Goal: Transaction & Acquisition: Purchase product/service

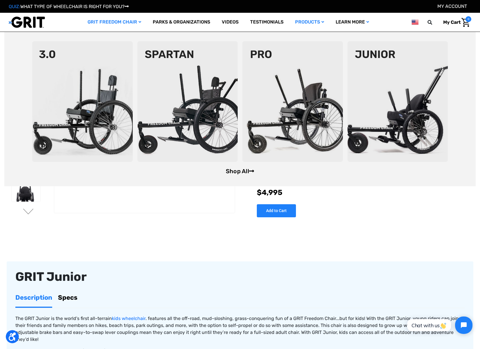
click at [246, 170] on link "Shop All" at bounding box center [240, 171] width 28 height 7
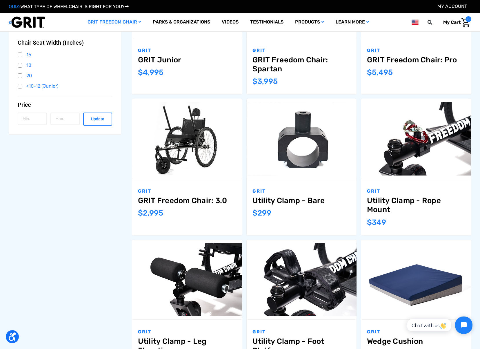
scroll to position [58, 0]
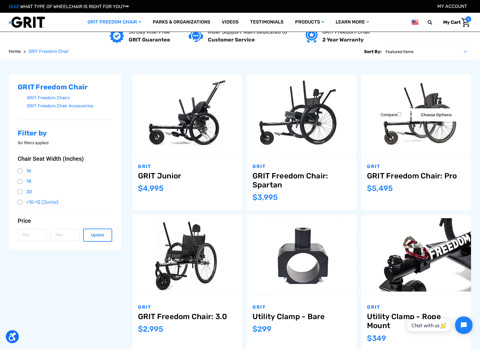
click at [431, 173] on link "GRIT Freedom Chair: Pro" at bounding box center [416, 175] width 98 height 9
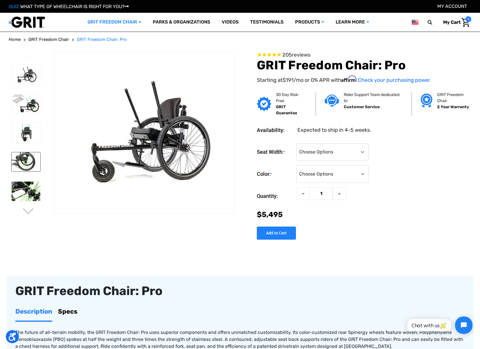
click at [30, 166] on img at bounding box center [26, 161] width 29 height 19
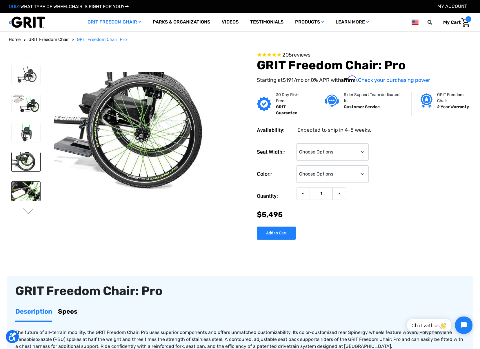
click at [29, 182] on img at bounding box center [26, 190] width 29 height 19
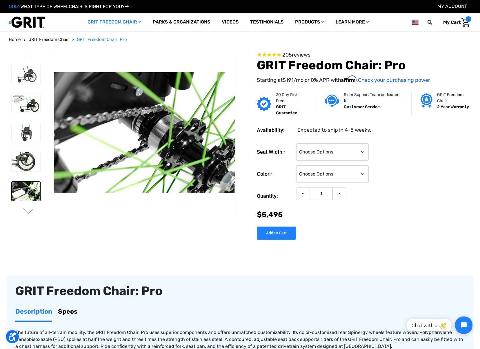
click at [30, 193] on img at bounding box center [26, 190] width 29 height 19
click at [24, 158] on img at bounding box center [26, 161] width 29 height 19
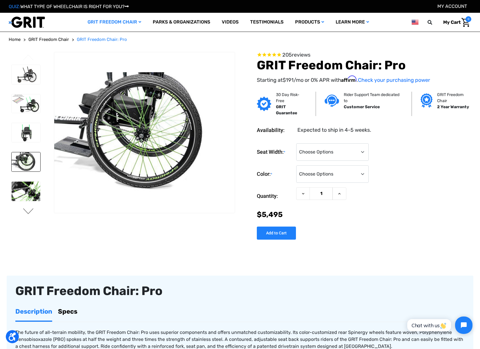
click at [28, 211] on button "Next" at bounding box center [28, 211] width 12 height 7
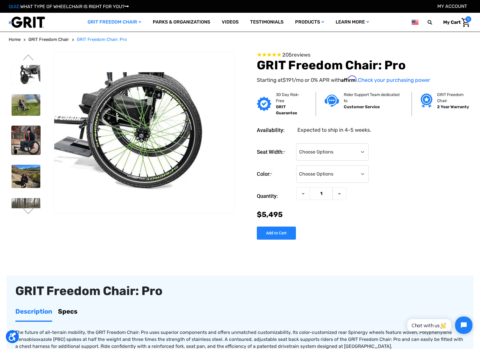
click at [22, 136] on img at bounding box center [26, 140] width 29 height 29
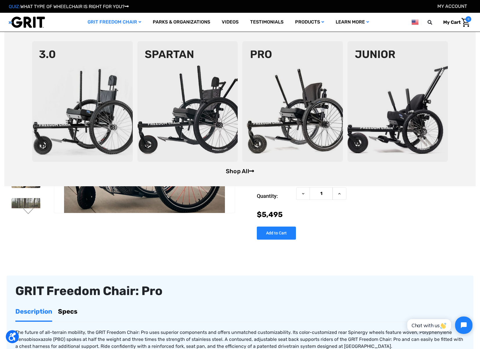
click at [235, 172] on link "Shop All" at bounding box center [240, 171] width 28 height 7
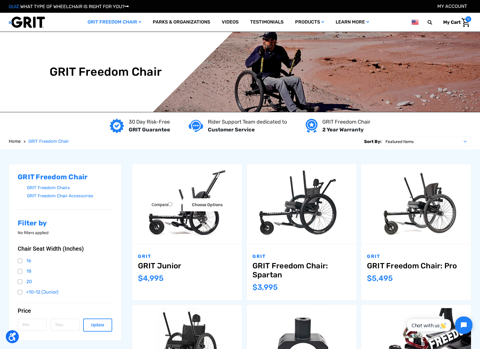
click at [179, 232] on img "GRIT Junior,$4,995.00\a" at bounding box center [187, 203] width 110 height 73
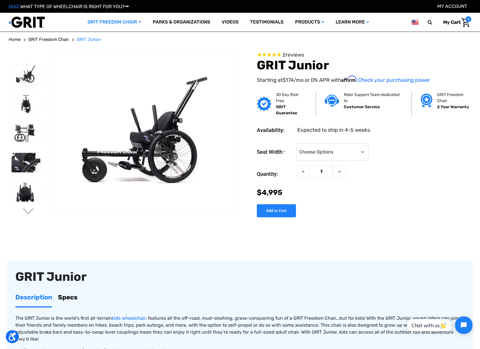
click at [26, 213] on button "Next" at bounding box center [28, 211] width 12 height 7
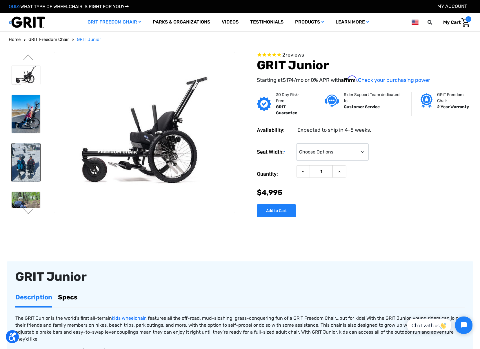
click at [29, 164] on img at bounding box center [26, 162] width 29 height 38
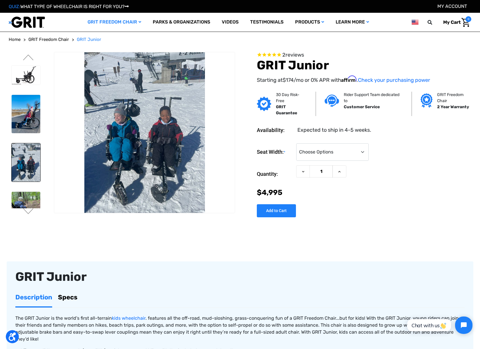
scroll to position [29, 0]
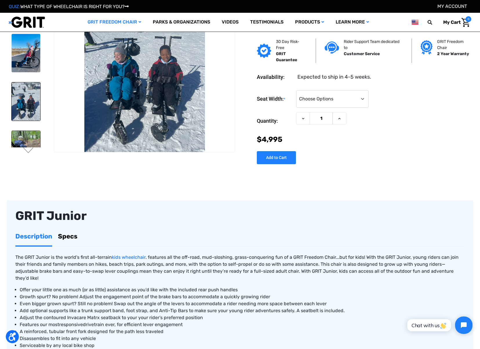
click at [27, 142] on img at bounding box center [26, 150] width 29 height 38
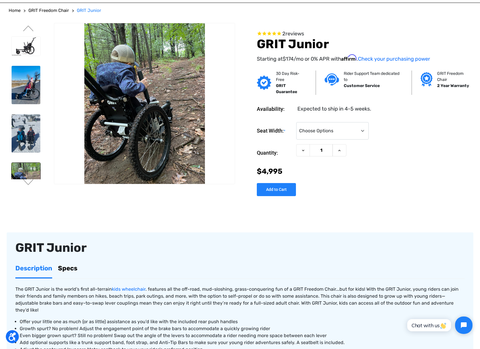
scroll to position [0, 0]
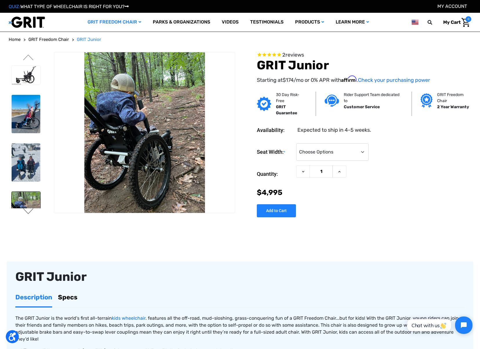
click at [29, 214] on button "Next" at bounding box center [28, 211] width 12 height 7
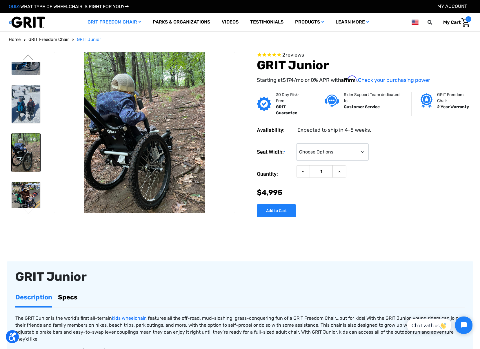
click at [30, 214] on button "Next" at bounding box center [28, 211] width 12 height 7
click at [359, 149] on select "Choose Options <10" 11-12"" at bounding box center [332, 151] width 72 height 17
click at [451, 211] on div "Seat Width: * Choose Options <10" 11-12" Current Stock: Quantity: Decrease Quan…" at bounding box center [364, 178] width 215 height 79
click at [23, 192] on img at bounding box center [26, 196] width 29 height 29
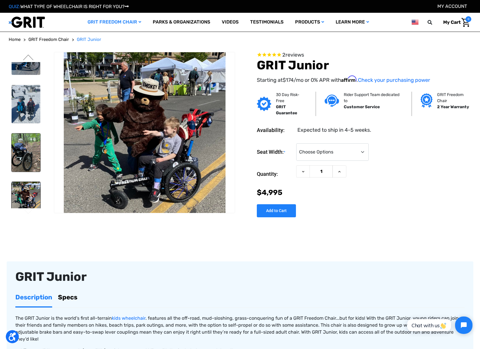
drag, startPoint x: 21, startPoint y: 157, endPoint x: 23, endPoint y: 146, distance: 11.2
click at [22, 157] on img at bounding box center [26, 152] width 29 height 38
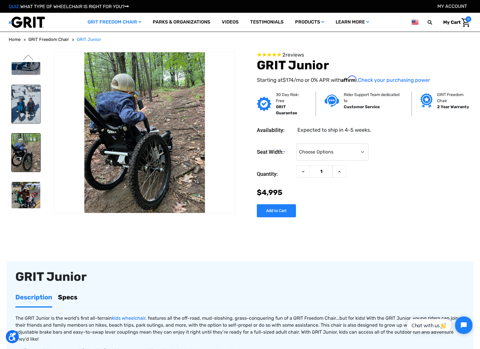
click at [28, 92] on img at bounding box center [26, 104] width 29 height 38
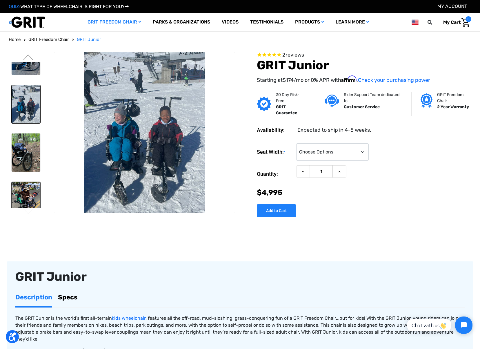
click at [23, 186] on img at bounding box center [26, 196] width 29 height 29
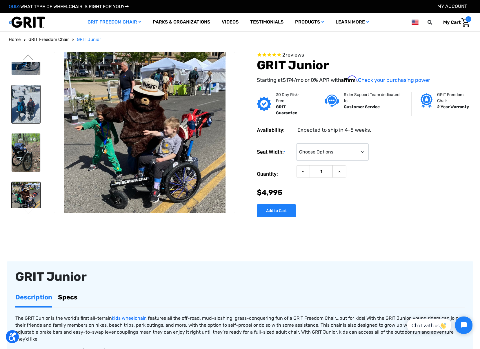
click at [31, 90] on img at bounding box center [26, 104] width 29 height 38
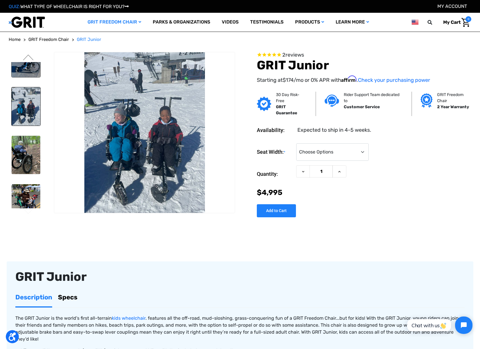
click at [32, 70] on img at bounding box center [26, 58] width 29 height 38
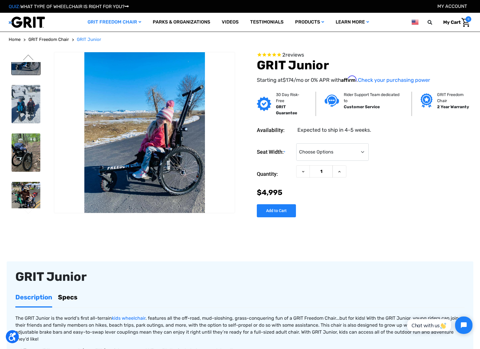
click at [29, 67] on img at bounding box center [26, 56] width 29 height 38
click at [29, 56] on button "Previous" at bounding box center [28, 57] width 12 height 7
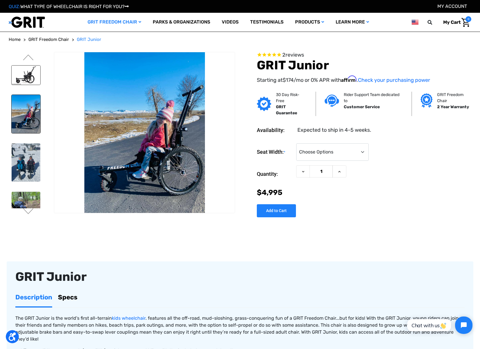
click at [30, 83] on img at bounding box center [26, 75] width 29 height 19
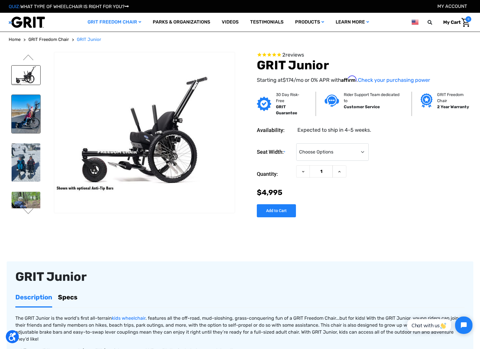
click at [30, 111] on img at bounding box center [26, 114] width 29 height 38
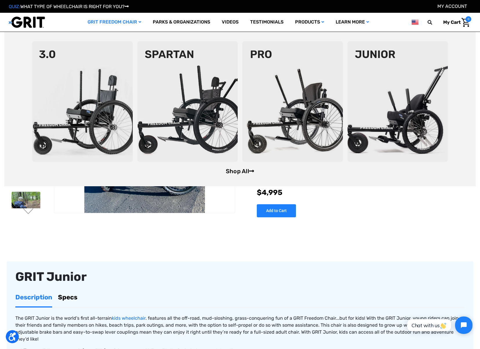
click at [232, 170] on link "Shop All" at bounding box center [240, 171] width 28 height 7
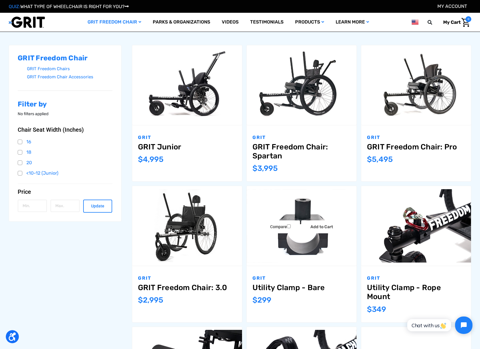
scroll to position [58, 0]
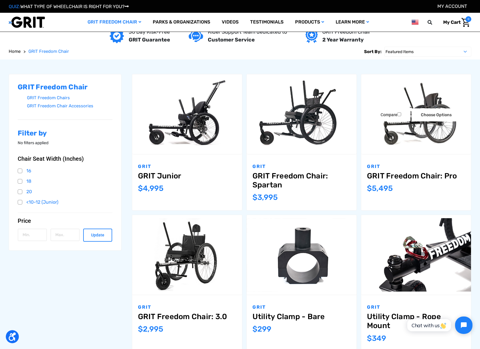
click at [386, 175] on link "GRIT Freedom Chair: Pro" at bounding box center [416, 175] width 98 height 9
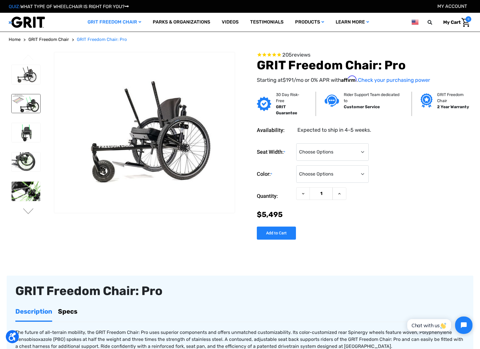
click at [30, 105] on img at bounding box center [26, 103] width 29 height 19
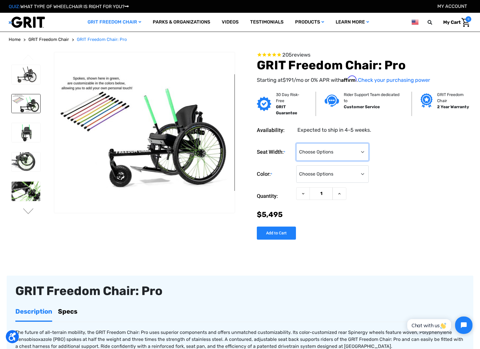
click at [333, 153] on select "Choose Options 16" 18" 20"" at bounding box center [332, 151] width 72 height 17
select select "324"
click at [296, 143] on select "Choose Options 16" 18" 20"" at bounding box center [332, 151] width 72 height 17
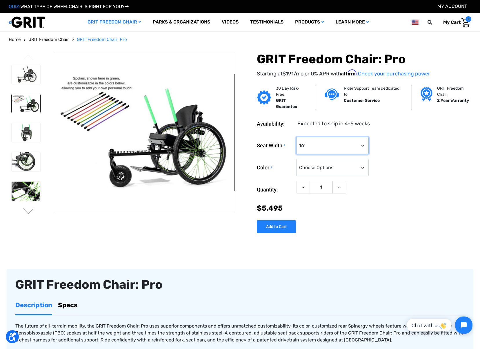
click at [357, 145] on select "Choose Options 16" 18" 20"" at bounding box center [332, 145] width 72 height 17
click at [356, 145] on select "Choose Options 16" 18" 20"" at bounding box center [332, 145] width 72 height 17
click at [28, 134] on img at bounding box center [26, 132] width 29 height 19
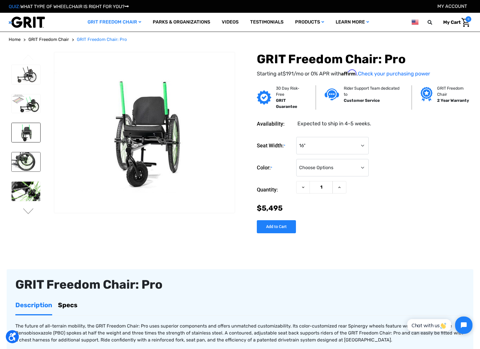
click at [26, 169] on img at bounding box center [26, 161] width 29 height 19
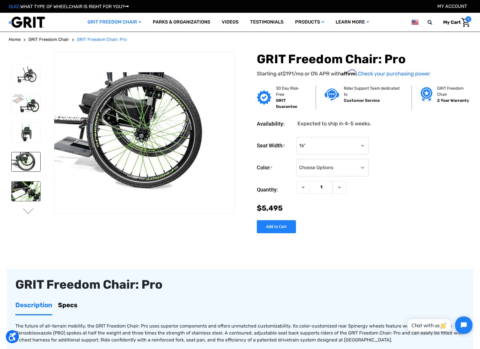
click at [15, 194] on img at bounding box center [26, 190] width 29 height 19
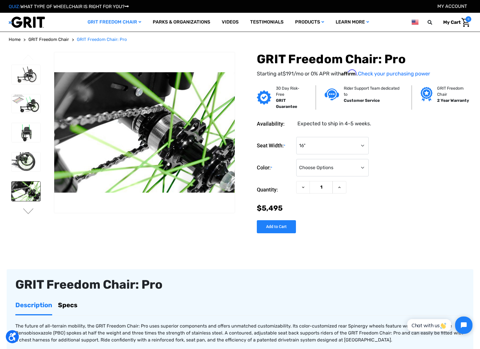
click at [21, 215] on ul "Previous" at bounding box center [31, 135] width 45 height 166
click at [28, 211] on button "Next" at bounding box center [28, 211] width 12 height 7
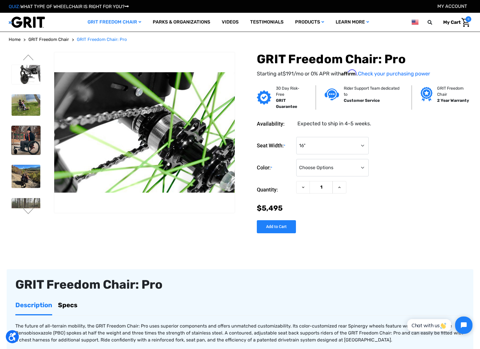
click at [19, 142] on img at bounding box center [26, 140] width 29 height 29
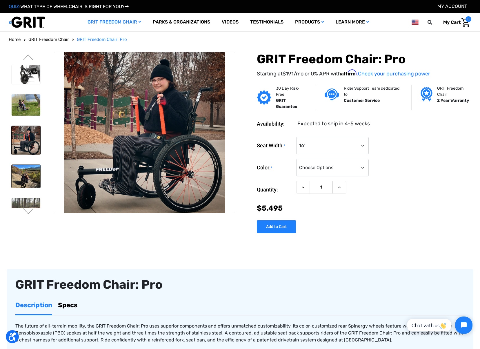
click at [22, 171] on img at bounding box center [26, 176] width 29 height 23
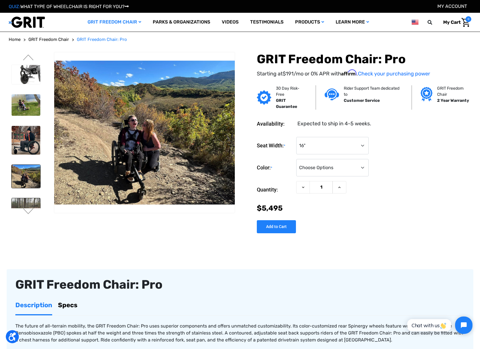
click at [16, 199] on img at bounding box center [26, 213] width 29 height 31
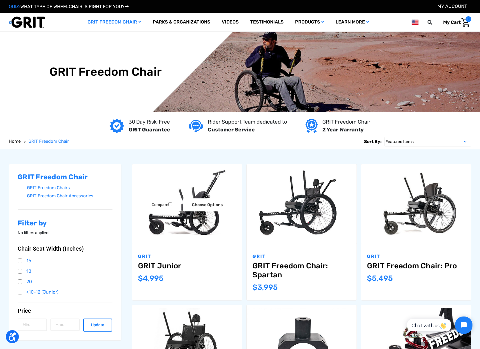
click at [175, 236] on img "GRIT Junior,$4,995.00\a" at bounding box center [187, 203] width 110 height 73
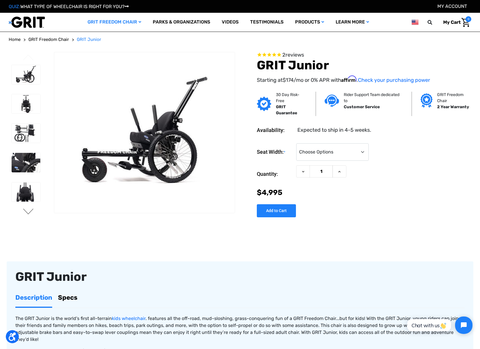
click at [31, 214] on button "Next" at bounding box center [28, 211] width 12 height 7
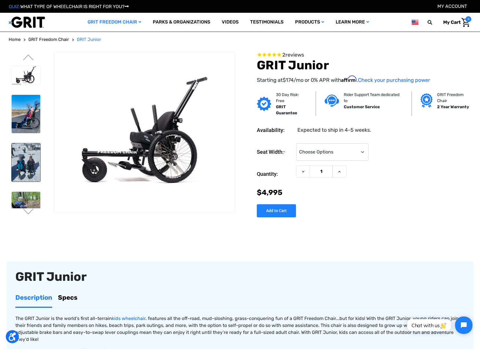
click at [22, 161] on img at bounding box center [26, 162] width 29 height 38
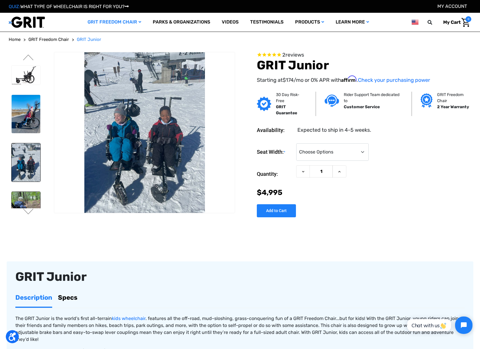
click at [27, 201] on img at bounding box center [26, 211] width 29 height 38
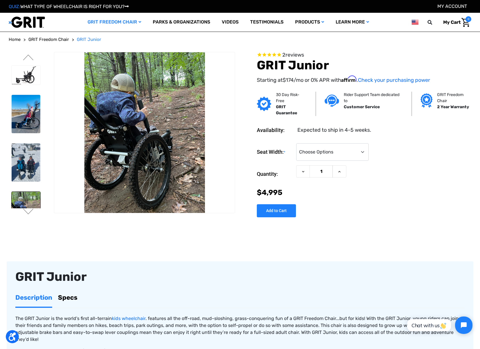
click at [366, 237] on div "You are currently on slide 2 of 3 Previous Next 2 ." at bounding box center [240, 336] width 467 height 579
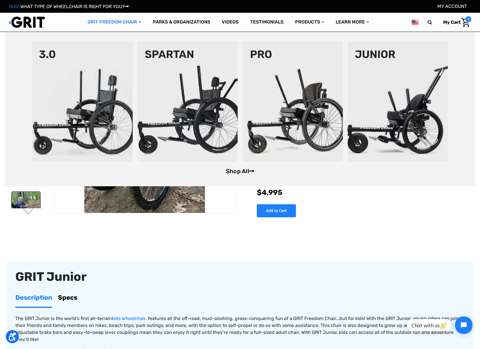
click at [237, 172] on link "Shop All" at bounding box center [240, 171] width 28 height 7
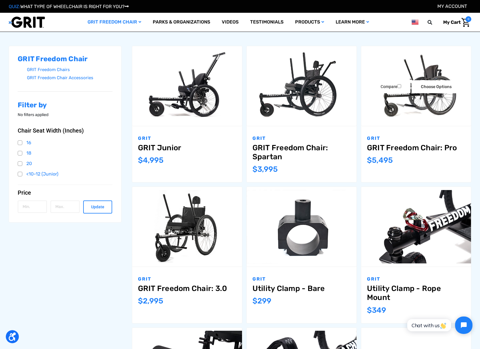
click at [404, 149] on link "GRIT Freedom Chair: Pro" at bounding box center [416, 147] width 98 height 9
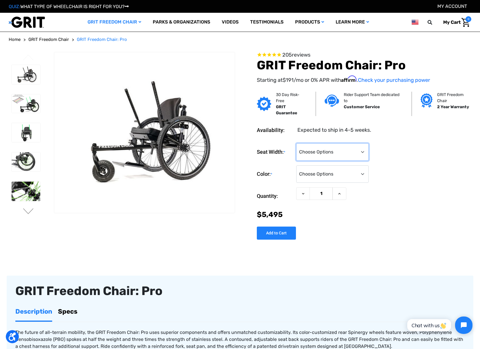
click at [340, 154] on select "Choose Options 16" 18" 20"" at bounding box center [332, 151] width 72 height 17
click at [399, 170] on div "Color: * Choose Options Black Blue Green Orange Pink Purple Red White Yellow" at bounding box center [364, 174] width 215 height 18
click at [360, 156] on select "Choose Options 16" 18" 20"" at bounding box center [332, 151] width 72 height 17
select select "325"
click at [296, 143] on select "Choose Options 16" 18" 20"" at bounding box center [332, 151] width 72 height 17
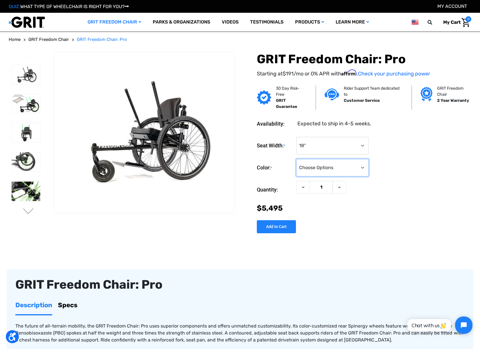
click at [348, 175] on select "Choose Options Black Blue Green Orange Pink Purple Red White Yellow" at bounding box center [332, 167] width 72 height 17
select select "335"
click at [296, 159] on select "Choose Options Black Blue Green Orange Pink Purple Red White Yellow" at bounding box center [332, 167] width 72 height 17
click at [281, 232] on input "Add to Cart" at bounding box center [276, 226] width 39 height 13
type input "Add to Cart"
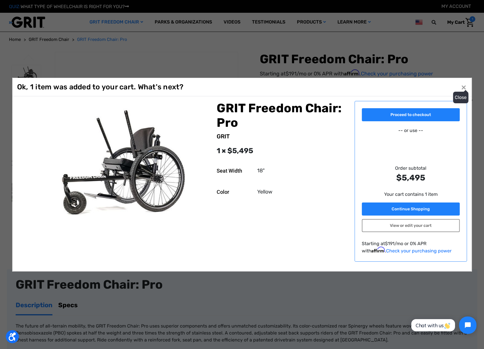
click at [462, 87] on span "×" at bounding box center [463, 86] width 5 height 11
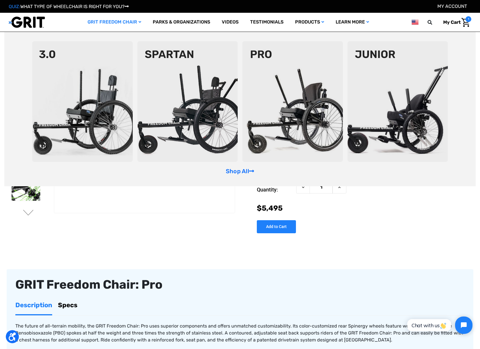
click at [108, 23] on link "GRIT Freedom Chair" at bounding box center [114, 22] width 65 height 19
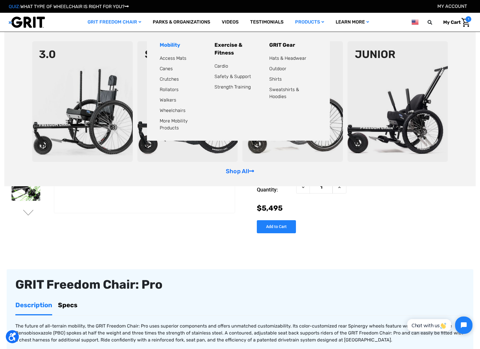
click at [177, 43] on link "Mobility" at bounding box center [170, 45] width 21 height 6
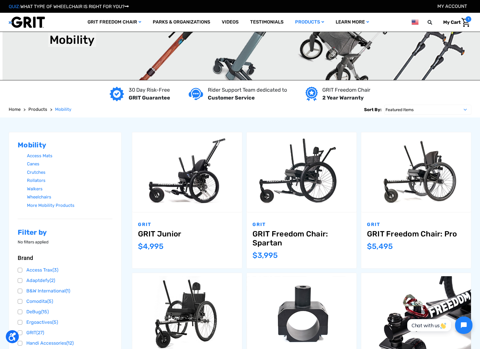
scroll to position [87, 0]
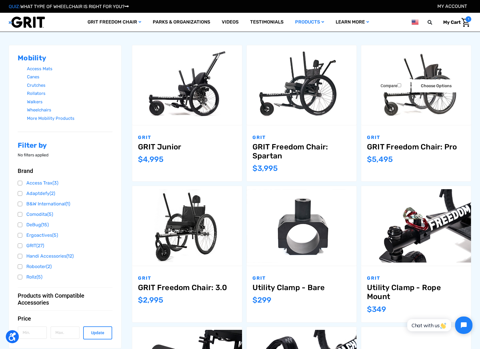
click at [391, 147] on link "GRIT Freedom Chair: Pro" at bounding box center [416, 146] width 98 height 9
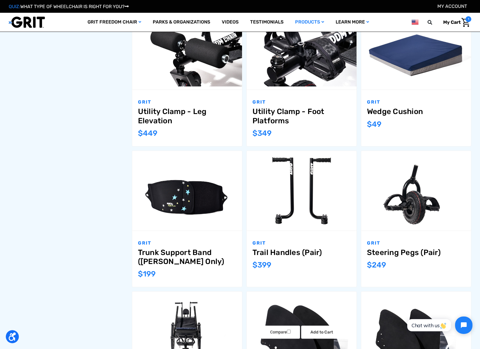
scroll to position [230, 0]
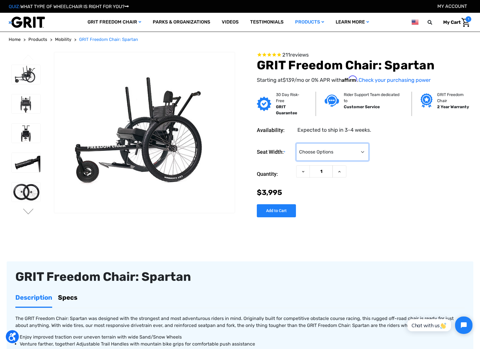
click at [357, 152] on select "Choose Options 16" 18" 20"" at bounding box center [332, 151] width 72 height 17
click at [432, 175] on div "Quantity: Decrease Quantity of GRIT Freedom Chair: Spartan 1 Increase Quantity …" at bounding box center [364, 173] width 215 height 17
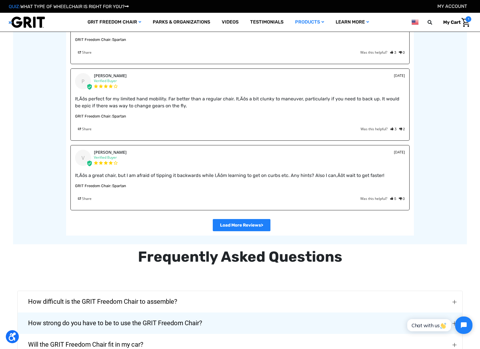
scroll to position [1246, 0]
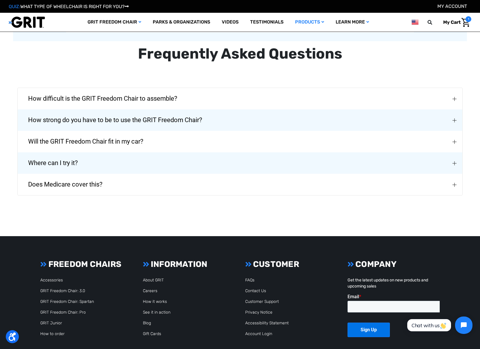
click at [94, 150] on span "Will the GRIT Freedom Chair fit in my car?" at bounding box center [85, 141] width 132 height 21
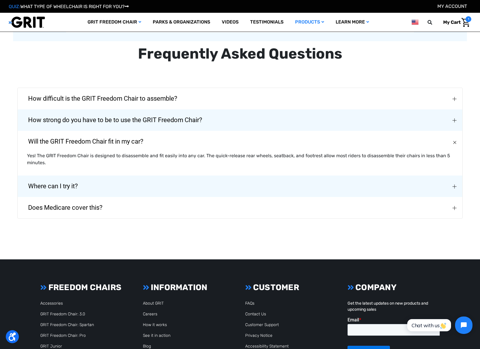
click at [69, 182] on span "Where can I try it?" at bounding box center [52, 186] width 67 height 21
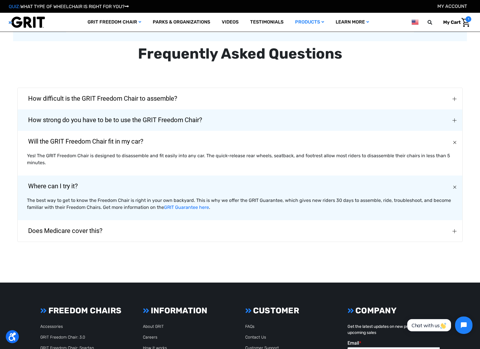
scroll to position [1339, 0]
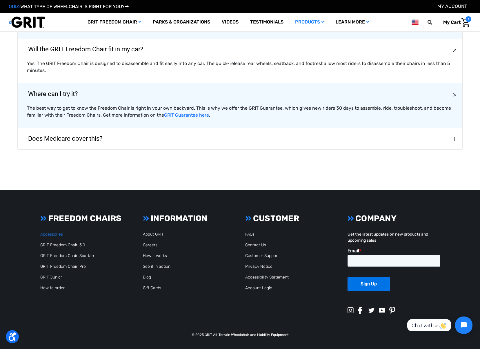
click at [52, 235] on link "Accessories" at bounding box center [51, 234] width 23 height 5
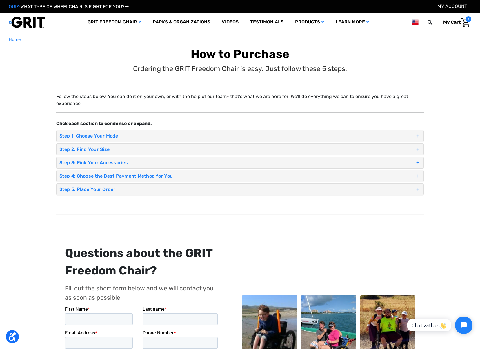
scroll to position [174, 0]
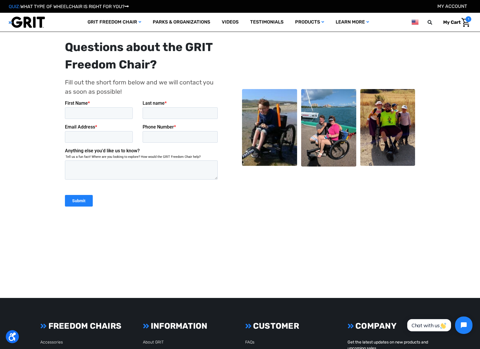
click at [285, 208] on div "Questions about the GRIT Freedom Chair? Fill out the short form below and we wi…" at bounding box center [240, 128] width 355 height 178
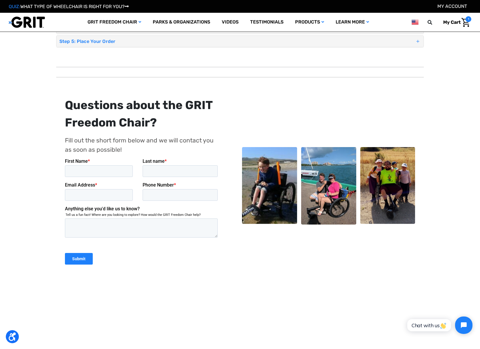
scroll to position [0, 0]
